Goal: Entertainment & Leisure: Consume media (video, audio)

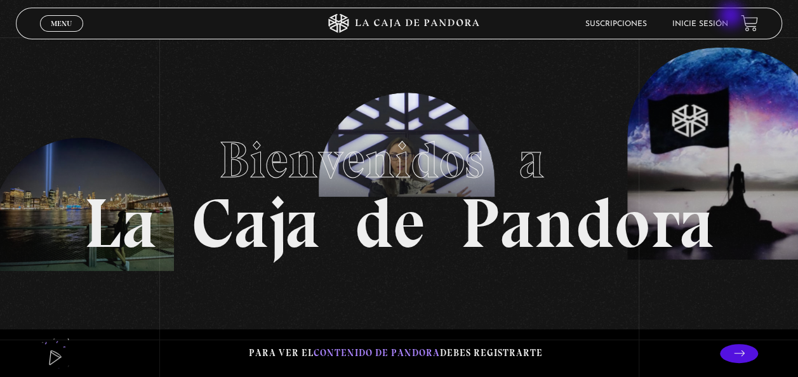
click at [728, 17] on li "Inicie sesión" at bounding box center [700, 24] width 56 height 20
click at [714, 17] on li "Inicie sesión" at bounding box center [700, 24] width 56 height 20
click at [700, 24] on link "Inicie sesión" at bounding box center [700, 24] width 56 height 8
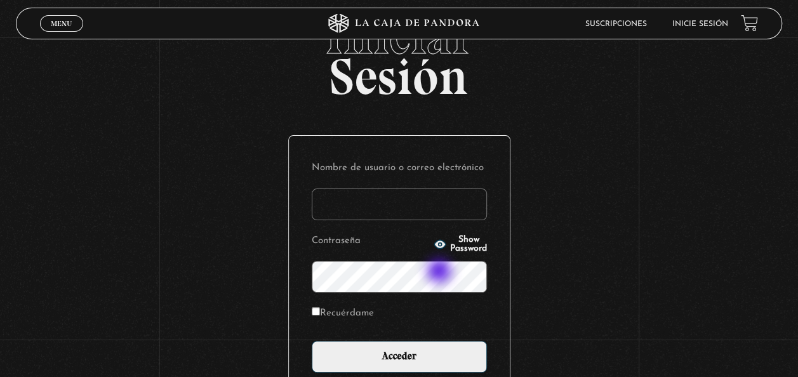
scroll to position [50, 0]
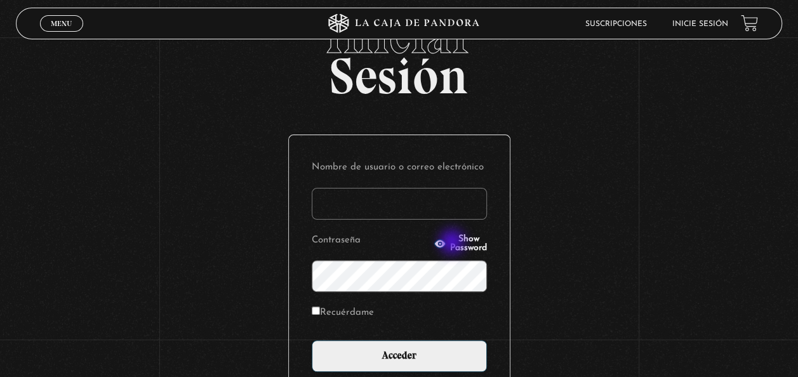
type input "[EMAIL_ADDRESS][DOMAIN_NAME]"
click at [453, 243] on span "Show Password" at bounding box center [468, 244] width 37 height 18
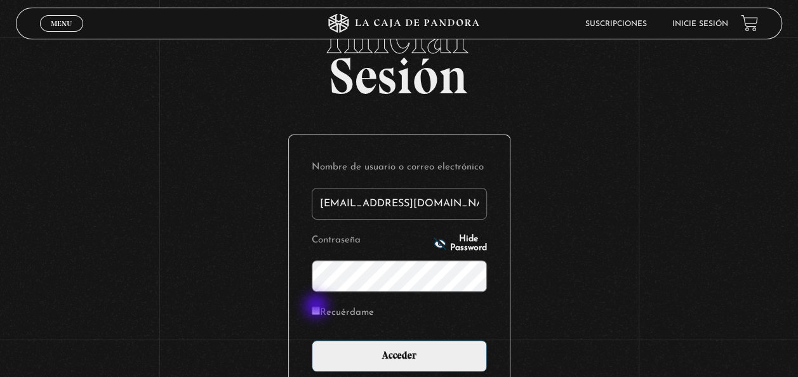
click at [317, 307] on input "Recuérdame" at bounding box center [316, 311] width 8 height 8
checkbox input "true"
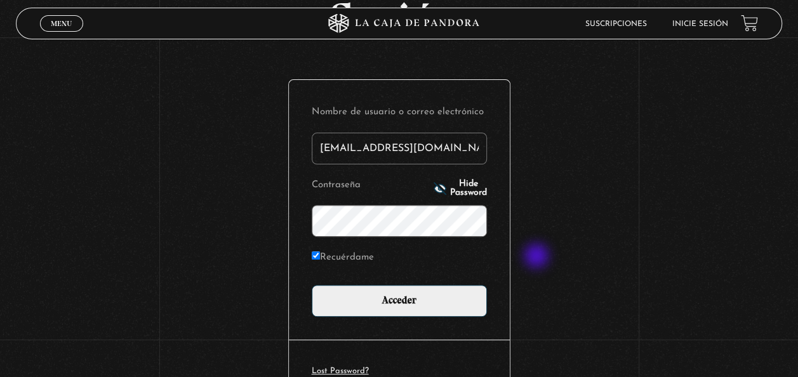
scroll to position [106, 0]
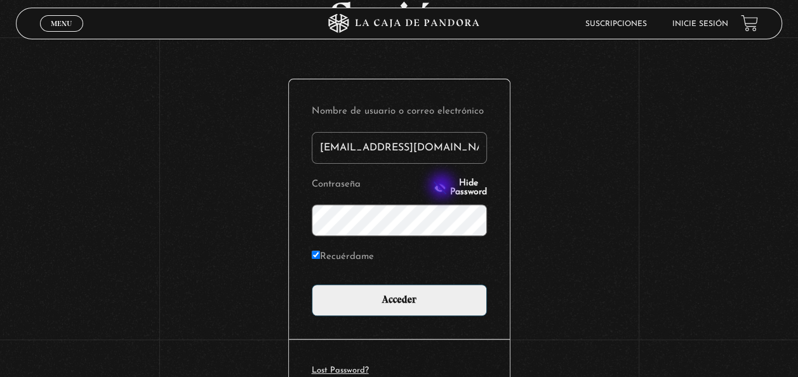
click at [450, 187] on span "Hide Password" at bounding box center [468, 188] width 37 height 18
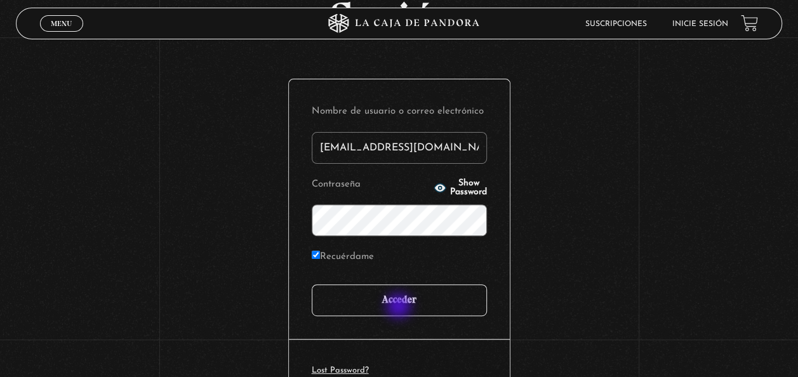
click at [400, 307] on input "Acceder" at bounding box center [399, 300] width 175 height 32
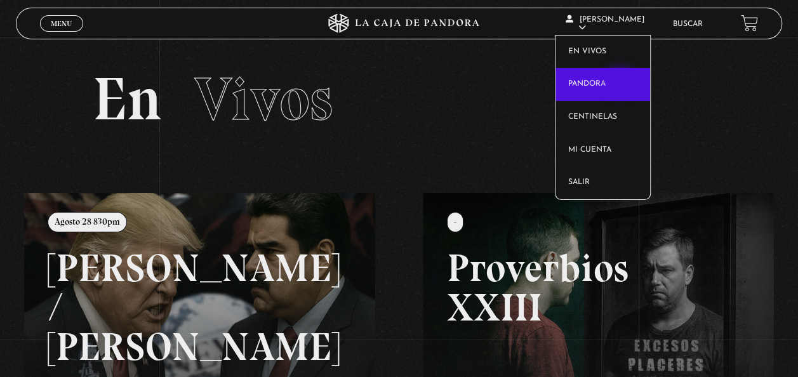
click at [621, 83] on link "Pandora" at bounding box center [603, 84] width 95 height 33
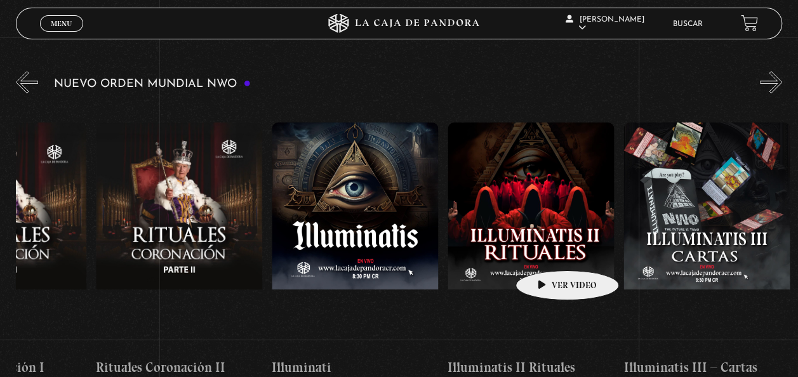
scroll to position [0, 5568]
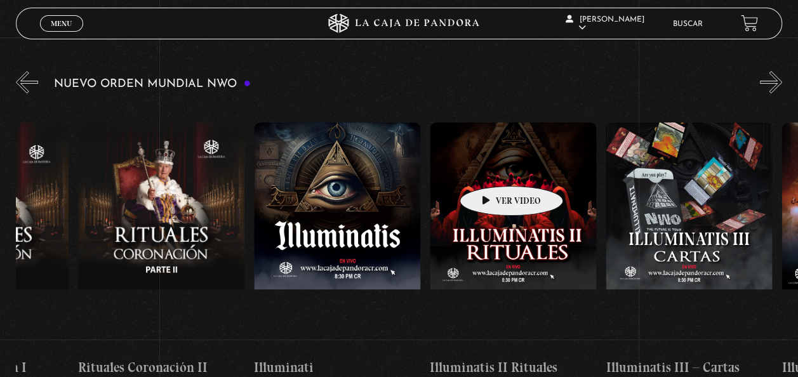
click at [491, 167] on figure at bounding box center [513, 237] width 166 height 229
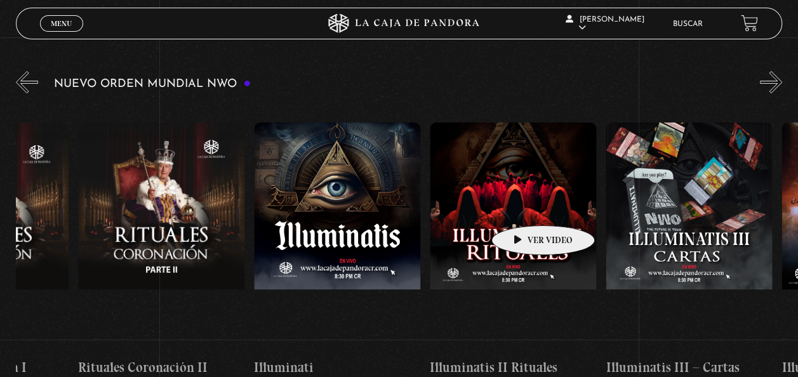
click at [523, 206] on figure at bounding box center [513, 237] width 166 height 229
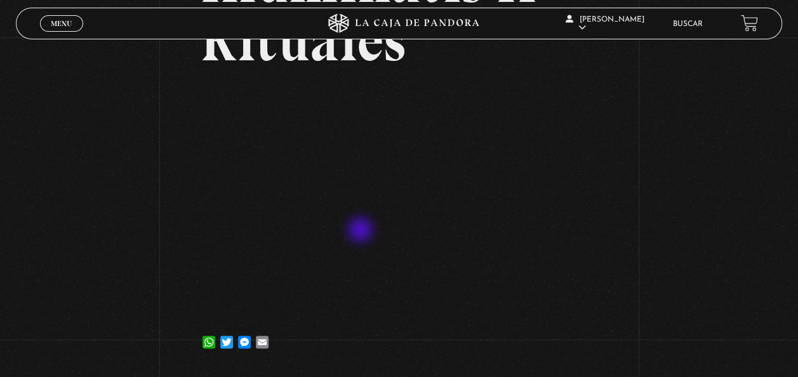
scroll to position [142, 0]
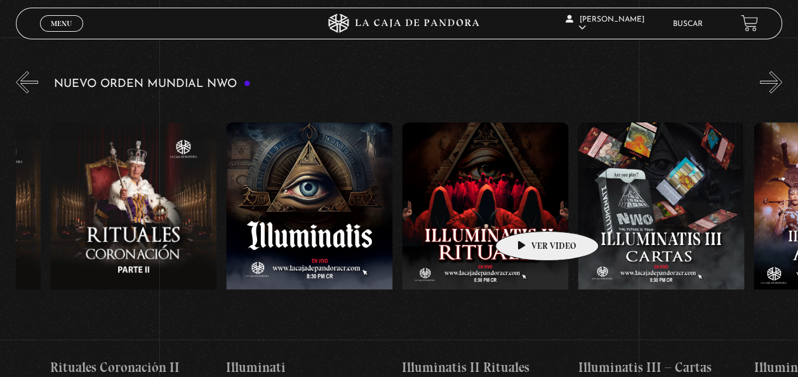
scroll to position [0, 5599]
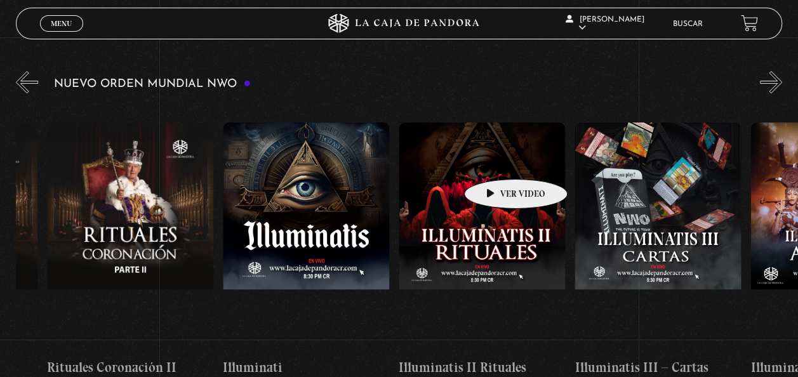
click at [496, 160] on figure at bounding box center [482, 237] width 166 height 229
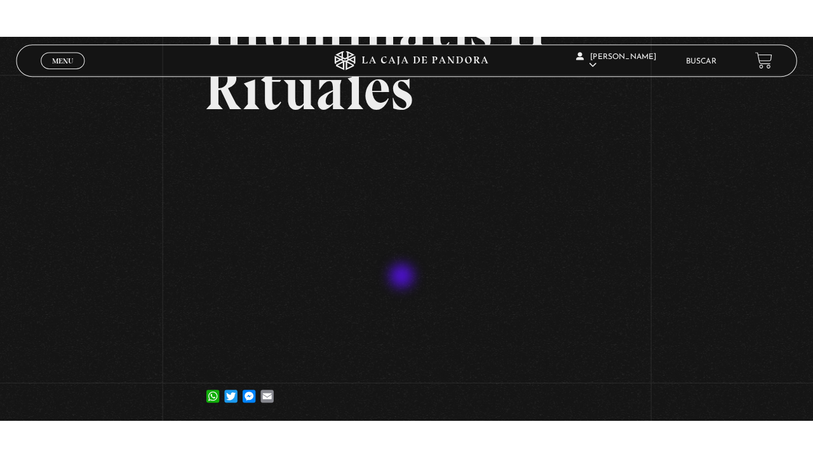
scroll to position [197, 0]
